Goal: Transaction & Acquisition: Obtain resource

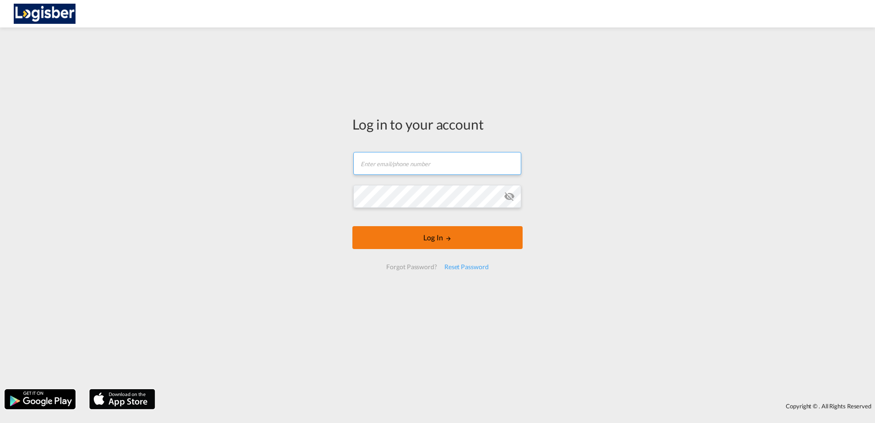
type input "[PERSON_NAME][EMAIL_ADDRESS][DOMAIN_NAME]"
click at [449, 241] on md-icon "LOGIN" at bounding box center [448, 238] width 6 height 6
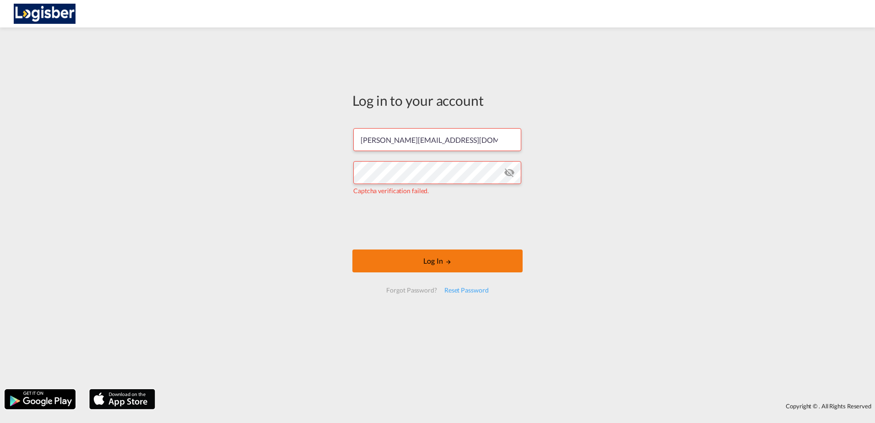
click at [455, 264] on button "Log In" at bounding box center [437, 260] width 170 height 23
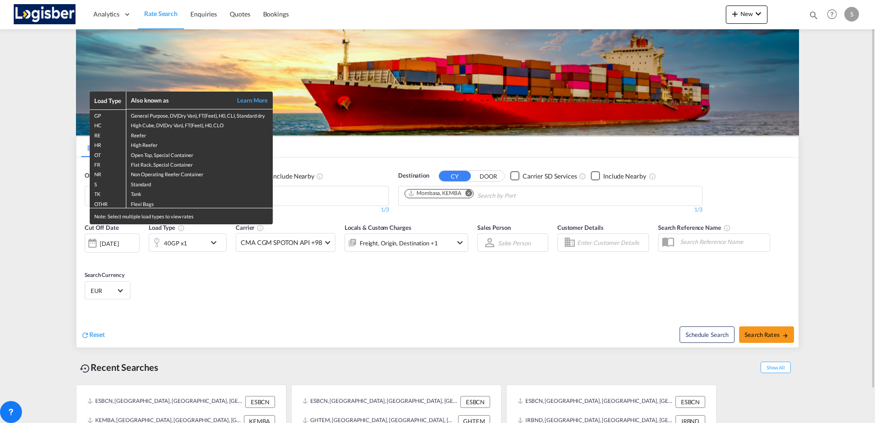
click at [466, 191] on div "Load Type Also known as Learn More GP General Purpose, DV(Dry Van), FT(Feet), H…" at bounding box center [437, 211] width 875 height 423
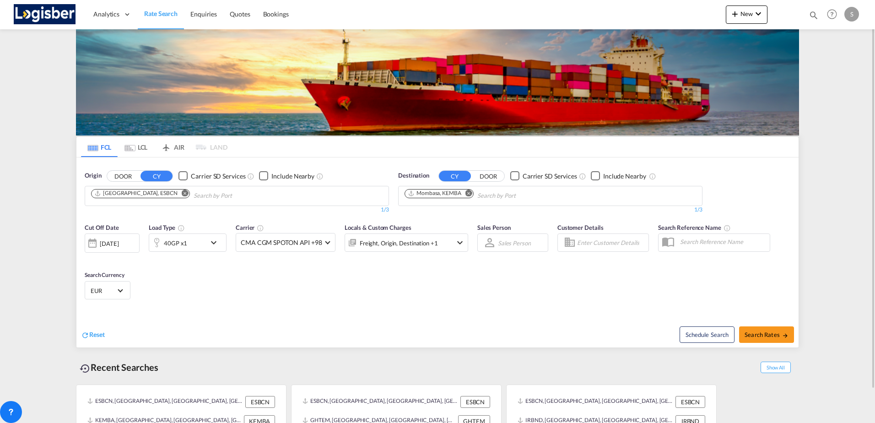
click at [470, 191] on md-icon "Remove" at bounding box center [469, 193] width 7 height 7
click at [450, 195] on body "Analytics Dashboard Rate Search Enquiries Quotes Bookings" at bounding box center [437, 211] width 875 height 423
type input "callao"
click at [447, 218] on div "Callao [GEOGRAPHIC_DATA] PECLL" at bounding box center [476, 216] width 174 height 27
click at [210, 243] on md-icon "icon-chevron-down" at bounding box center [216, 242] width 16 height 11
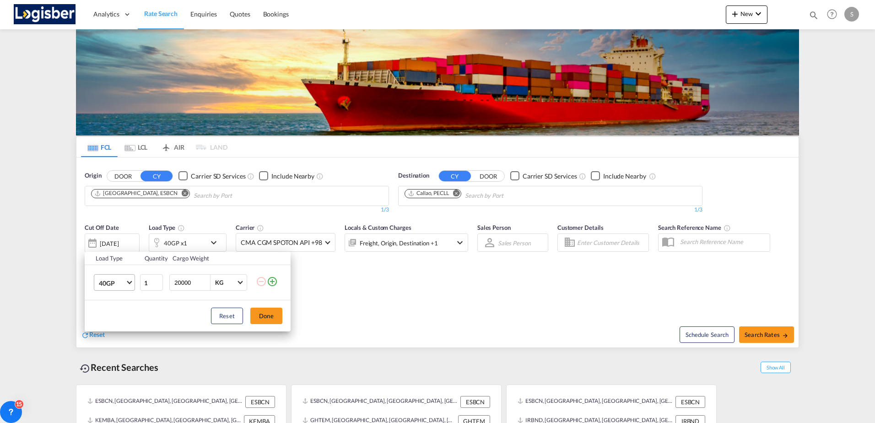
click at [124, 280] on span "40GP" at bounding box center [112, 283] width 27 height 9
click at [109, 258] on div "20GP" at bounding box center [107, 260] width 16 height 9
click at [267, 314] on button "Done" at bounding box center [266, 316] width 32 height 16
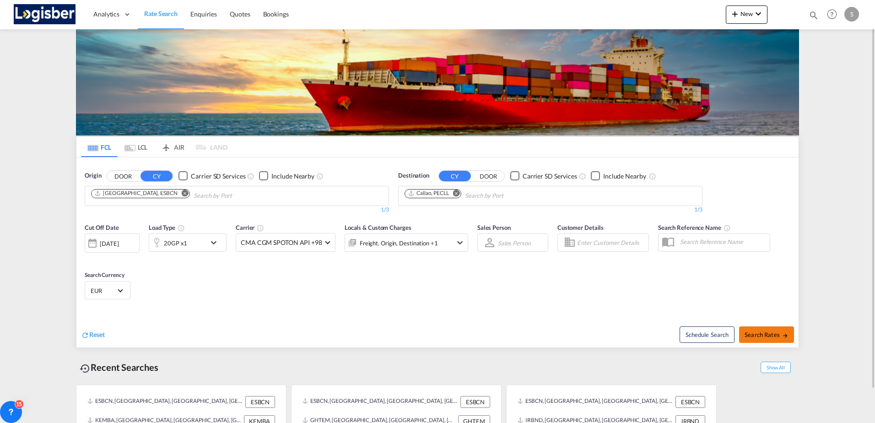
click at [768, 340] on button "Search Rates" at bounding box center [766, 334] width 55 height 16
type input "ESBCN to PECLL / [DATE]"
